Goal: Information Seeking & Learning: Learn about a topic

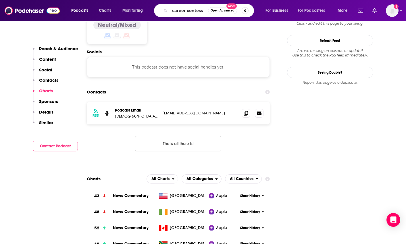
type input "career contessa"
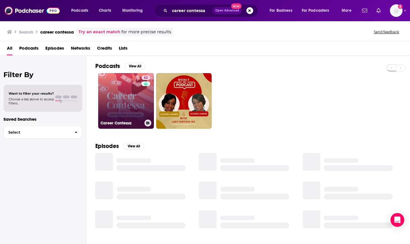
click at [129, 82] on link "62 Career Contessa" at bounding box center [126, 101] width 56 height 56
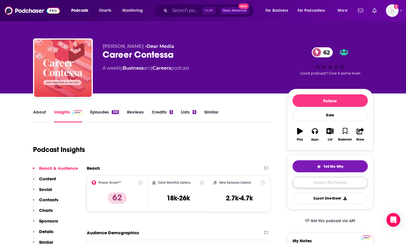
click at [324, 186] on link "Contact This Podcast" at bounding box center [329, 182] width 75 height 11
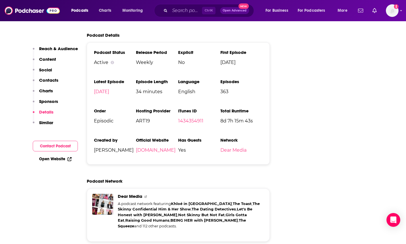
scroll to position [1128, 0]
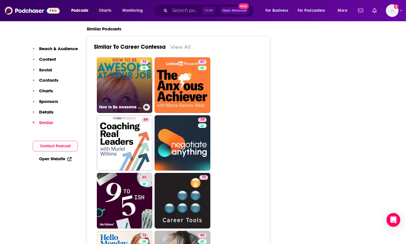
click at [130, 67] on link "72 How to Be Awesome at Your Job" at bounding box center [125, 85] width 56 height 56
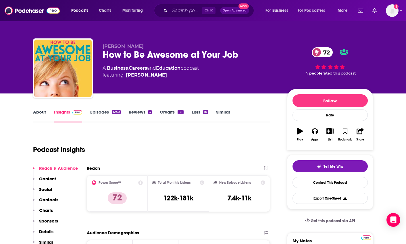
click at [225, 55] on div "How to Be Awesome at Your Job 72" at bounding box center [190, 54] width 175 height 11
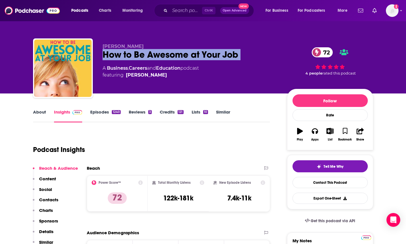
click at [225, 55] on div "How to Be Awesome at Your Job 72" at bounding box center [190, 54] width 175 height 11
copy div "How to Be Awesome at Your Job 72"
click at [307, 181] on link "Contact This Podcast" at bounding box center [329, 182] width 75 height 11
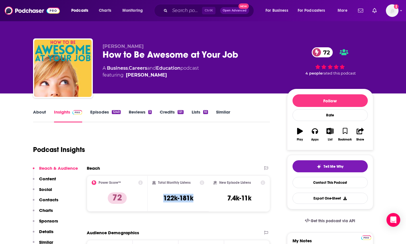
drag, startPoint x: 197, startPoint y: 198, endPoint x: 159, endPoint y: 204, distance: 38.6
click at [159, 204] on div "Total Monthly Listens 122k-181k" at bounding box center [178, 194] width 52 height 26
copy h3 "122k-181k"
drag, startPoint x: 306, startPoint y: 40, endPoint x: 263, endPoint y: 21, distance: 47.0
click at [306, 40] on div "[PERSON_NAME] How to Be Awesome at Your Job 72 A Business , Careers and Educati…" at bounding box center [203, 69] width 340 height 62
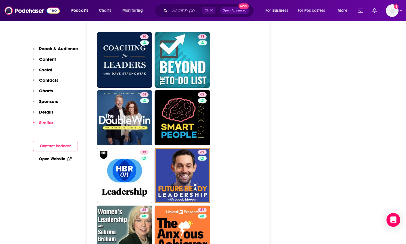
scroll to position [1407, 0]
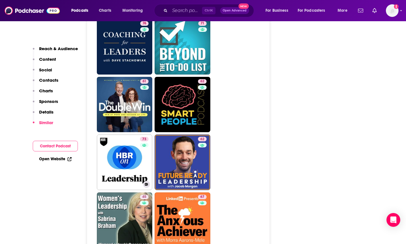
click at [107, 135] on link "73 HBR On Leadership" at bounding box center [125, 163] width 56 height 56
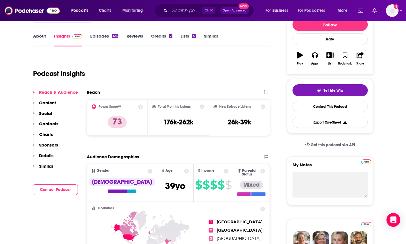
scroll to position [144, 0]
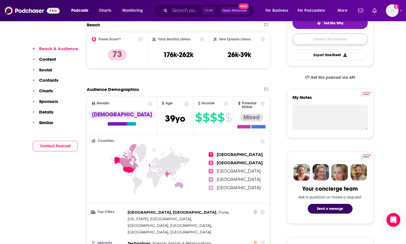
click at [329, 41] on link "Contact This Podcast" at bounding box center [329, 39] width 75 height 11
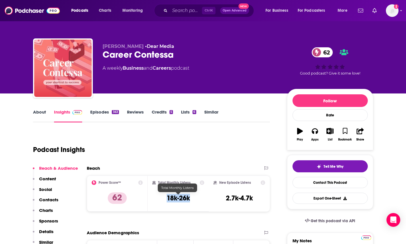
drag, startPoint x: 192, startPoint y: 199, endPoint x: 159, endPoint y: 197, distance: 32.5
click at [159, 197] on div "Total Monthly Listens 18k-26k" at bounding box center [178, 194] width 52 height 26
copy h3 "18k-26k"
click at [375, 65] on div "[PERSON_NAME] • Dear Media Career Contessa 62 A weekly Business and Careers pod…" at bounding box center [203, 63] width 349 height 62
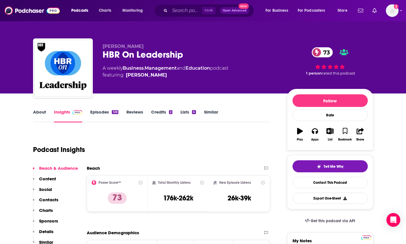
drag, startPoint x: 382, startPoint y: 141, endPoint x: 363, endPoint y: 143, distance: 18.7
click at [175, 202] on h3 "176k-262k" at bounding box center [178, 198] width 30 height 9
click at [175, 201] on h3 "176k-262k" at bounding box center [178, 198] width 30 height 9
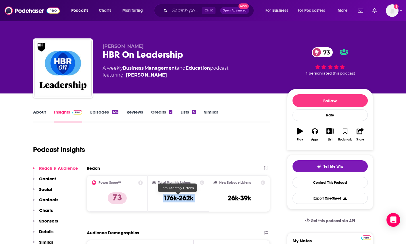
copy div "176k-262k"
click at [341, 181] on link "Contact This Podcast" at bounding box center [329, 182] width 75 height 11
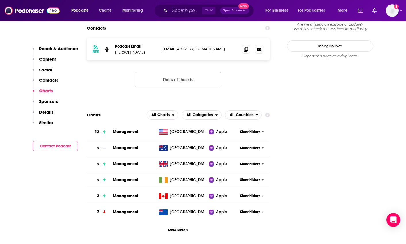
scroll to position [484, 0]
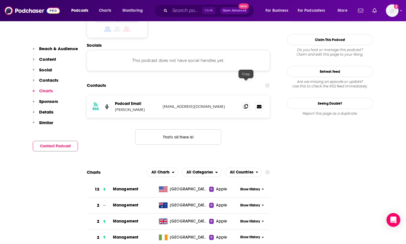
click at [245, 104] on icon at bounding box center [246, 106] width 4 height 5
drag, startPoint x: 337, startPoint y: 167, endPoint x: 337, endPoint y: 119, distance: 47.1
click at [169, 12] on div "Ctrl K Open Advanced New" at bounding box center [204, 10] width 100 height 13
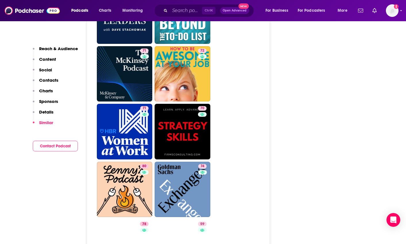
scroll to position [1636, 0]
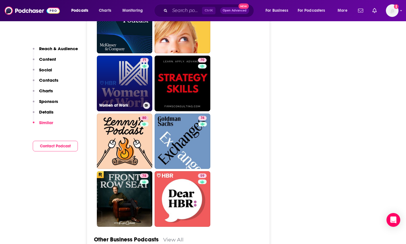
click at [134, 56] on link "71 Women at Work" at bounding box center [125, 84] width 56 height 56
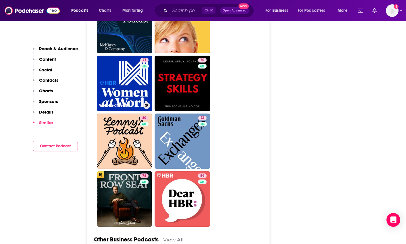
type input "[URL][DOMAIN_NAME]"
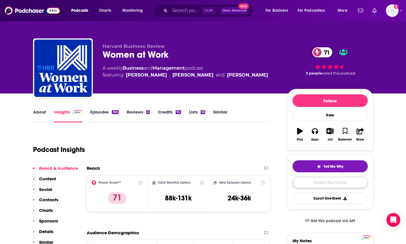
click at [310, 178] on link "Contact This Podcast" at bounding box center [329, 182] width 75 height 11
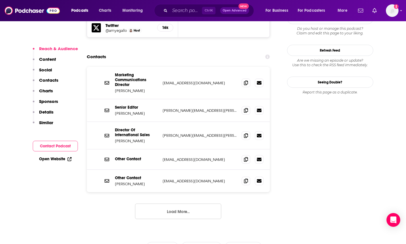
scroll to position [550, 0]
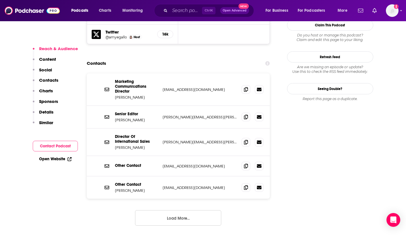
drag, startPoint x: 166, startPoint y: 11, endPoint x: 169, endPoint y: 13, distance: 3.7
click at [167, 11] on icon "Search podcasts, credits, & more..." at bounding box center [165, 10] width 3 height 3
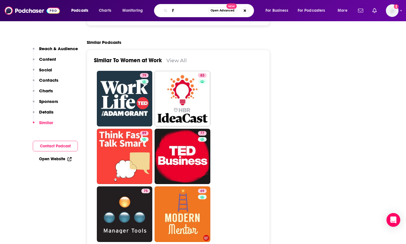
scroll to position [1268, 0]
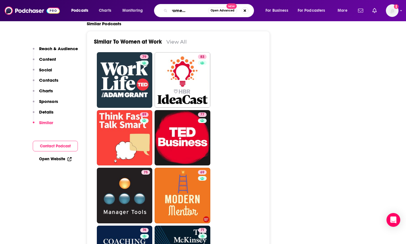
type input "future women leadership"
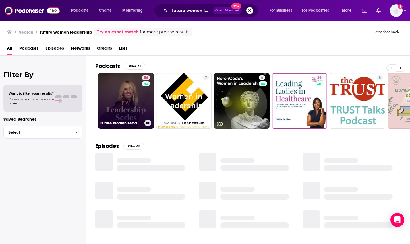
click at [115, 100] on link "54 Future Women Leadership Series" at bounding box center [126, 101] width 56 height 56
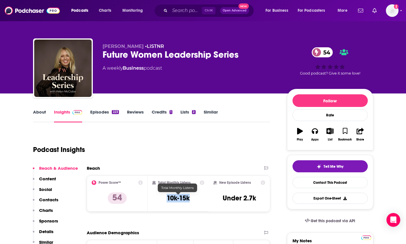
drag, startPoint x: 193, startPoint y: 202, endPoint x: 167, endPoint y: 197, distance: 26.8
click at [167, 197] on div "Total Monthly Listens 10k-15k" at bounding box center [178, 194] width 52 height 26
copy h3 "10k-15k"
click at [354, 182] on link "Contact This Podcast" at bounding box center [329, 182] width 75 height 11
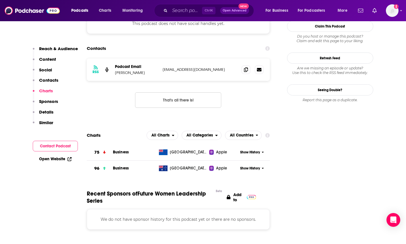
scroll to position [506, 0]
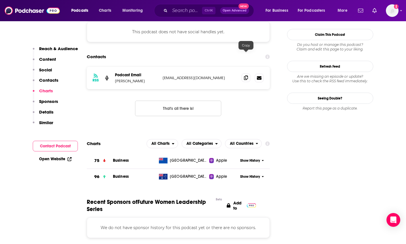
click at [242, 74] on span at bounding box center [246, 78] width 9 height 9
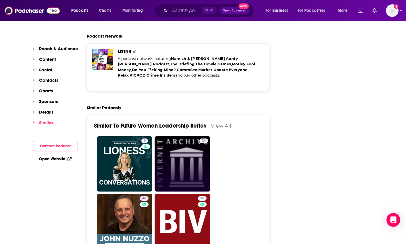
scroll to position [862, 0]
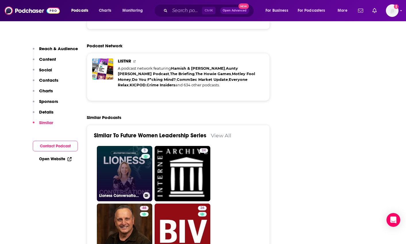
click at [109, 176] on link "5 Lioness Conversations: Brave Stories of Women Leaders & [DEMOGRAPHIC_DATA] Fo…" at bounding box center [125, 174] width 56 height 56
type input "[URL][DOMAIN_NAME]"
